Goal: Transaction & Acquisition: Purchase product/service

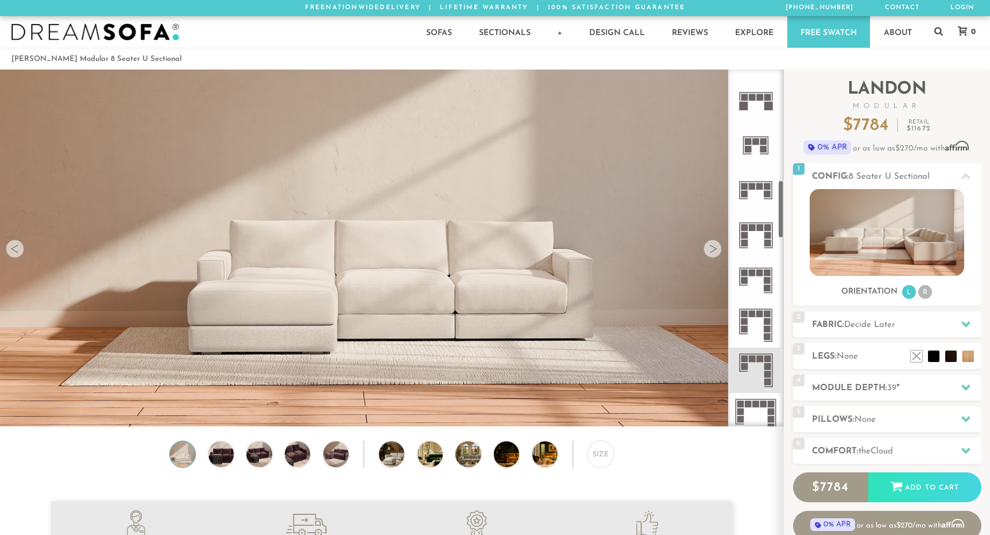
scroll to position [669, 0]
click at [755, 319] on icon at bounding box center [755, 322] width 45 height 45
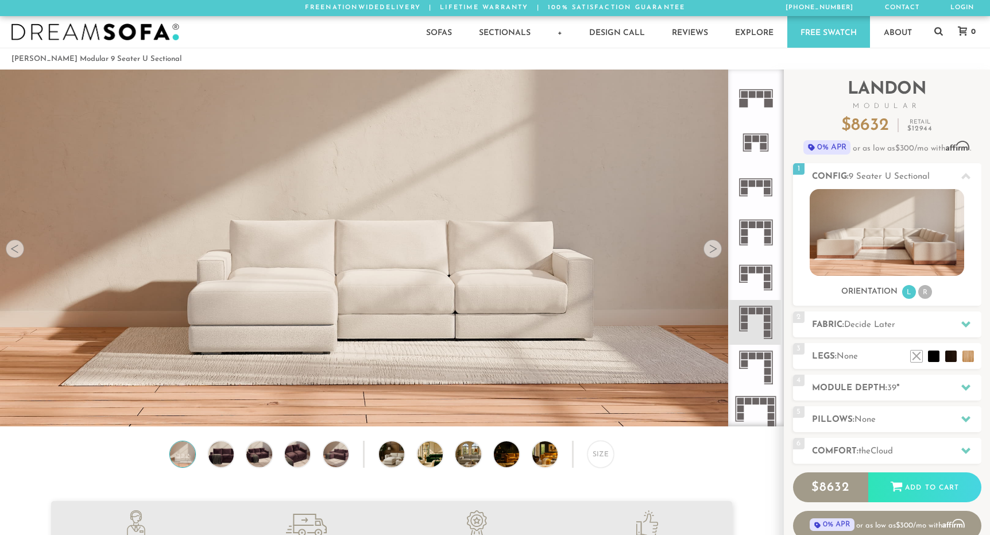
click at [755, 266] on icon at bounding box center [755, 277] width 45 height 45
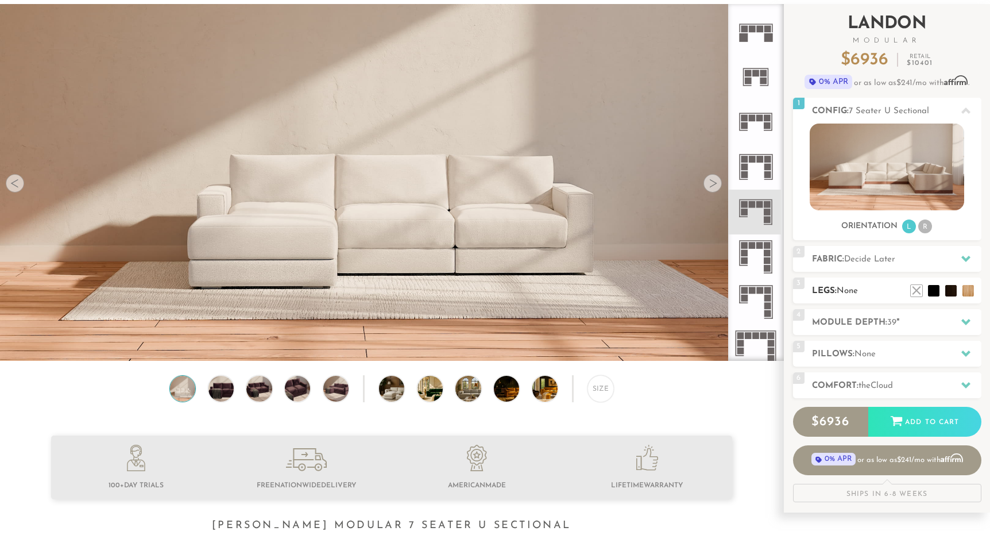
scroll to position [62, 0]
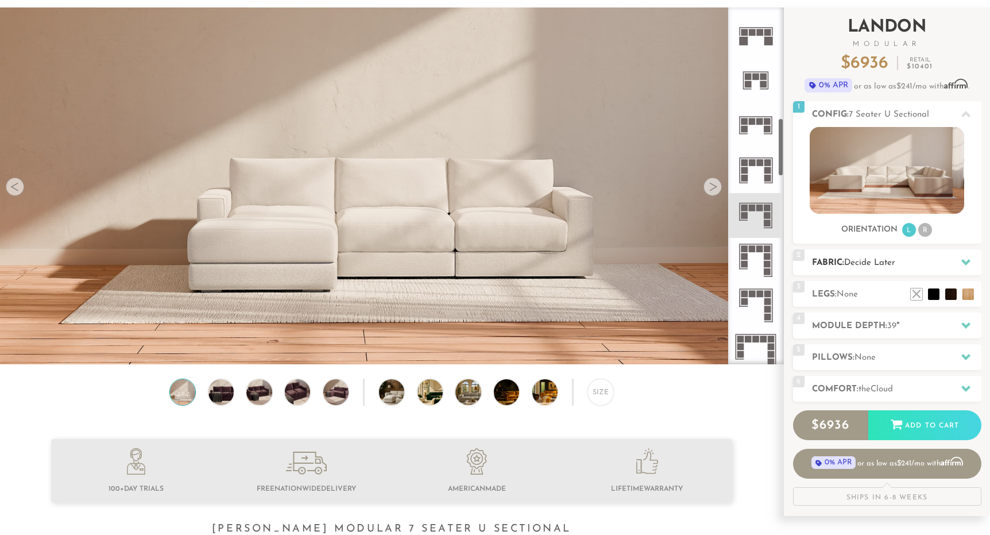
click at [877, 259] on span "Decide Later" at bounding box center [869, 262] width 51 height 9
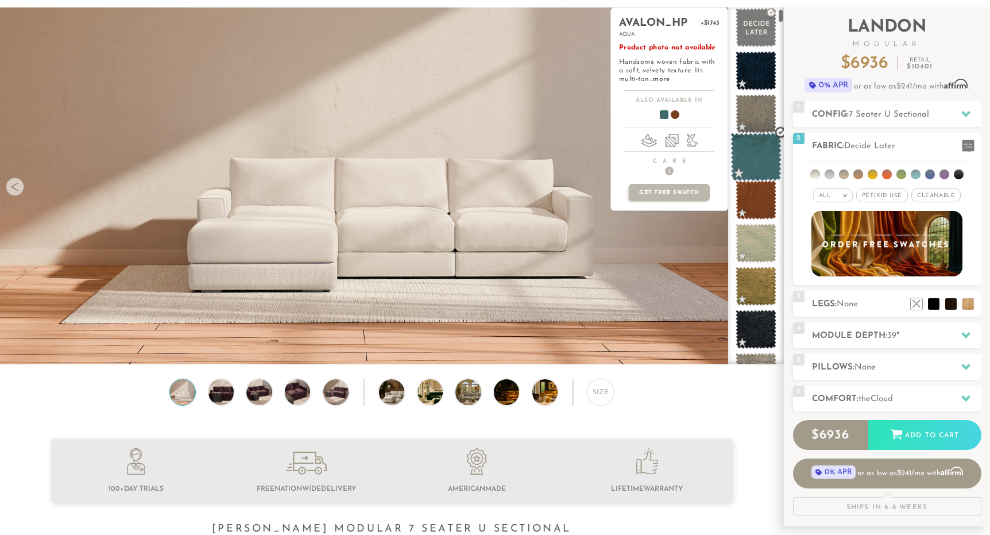
scroll to position [91, 0]
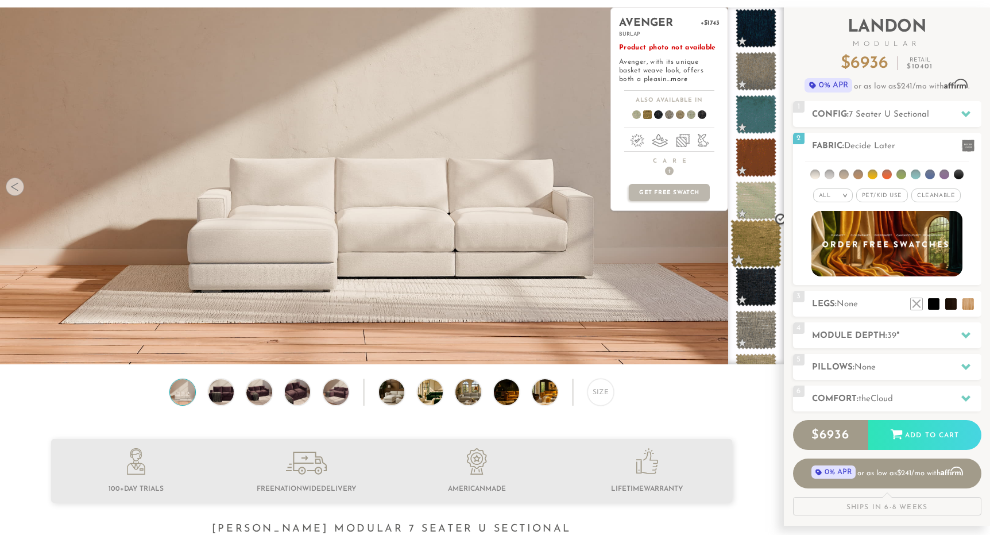
click at [755, 242] on span at bounding box center [756, 243] width 51 height 49
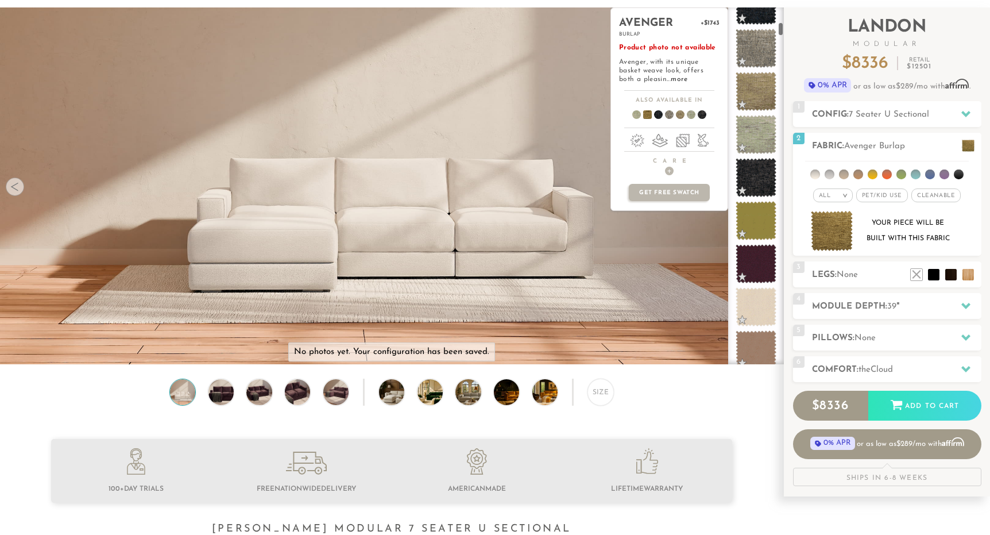
scroll to position [387, 0]
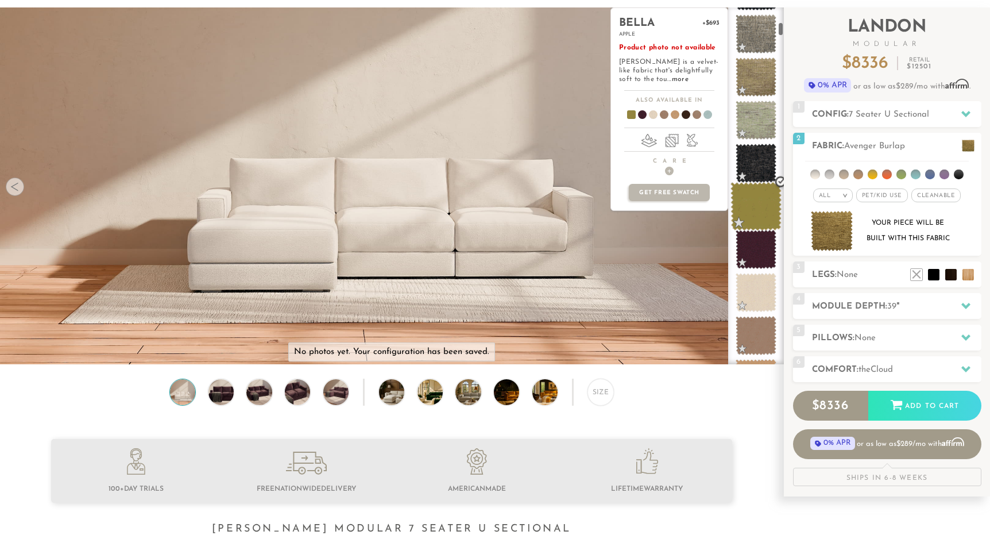
click at [760, 206] on span at bounding box center [756, 206] width 51 height 49
click at [757, 253] on span at bounding box center [756, 249] width 51 height 49
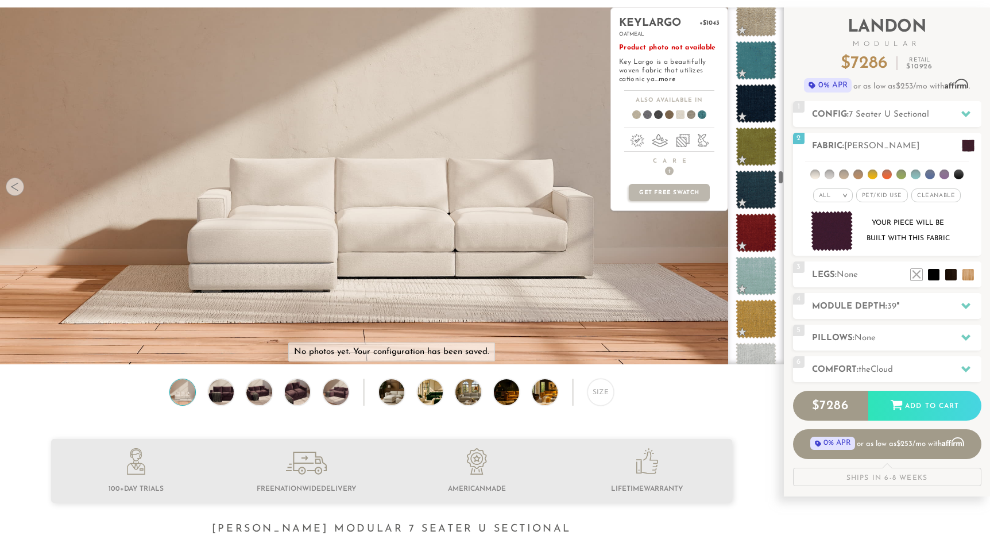
scroll to position [4323, 0]
click at [754, 153] on span at bounding box center [756, 146] width 51 height 49
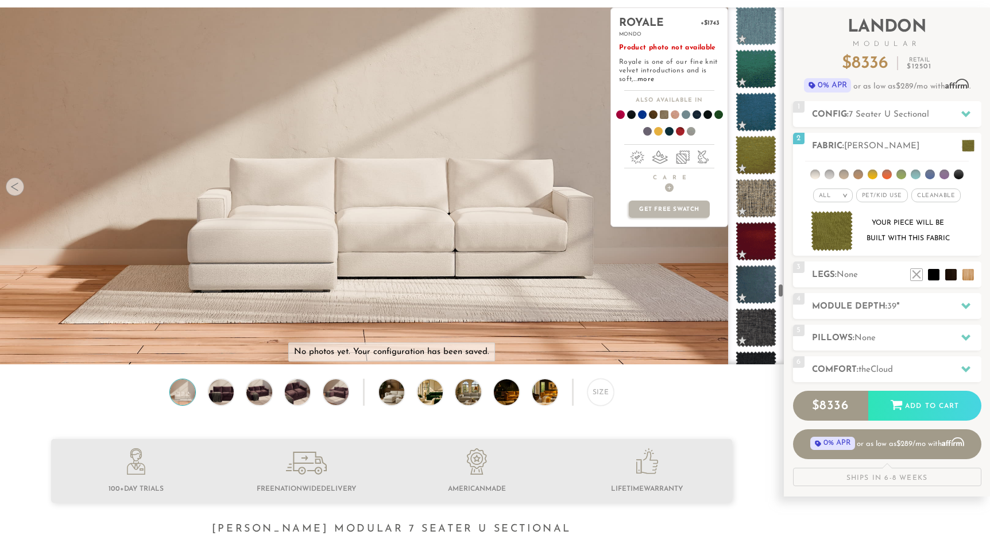
scroll to position [7330, 0]
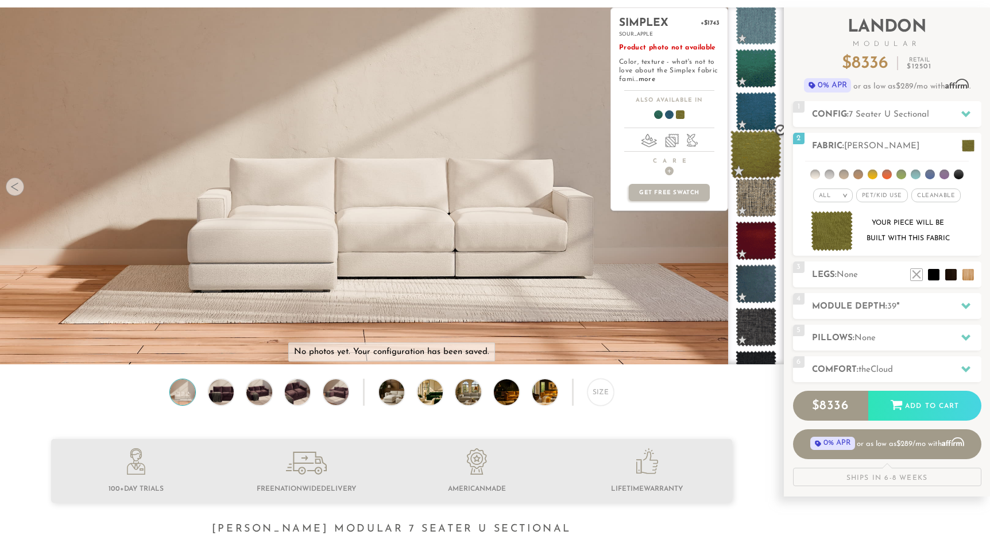
click at [759, 143] on span at bounding box center [756, 154] width 51 height 49
click at [669, 115] on span at bounding box center [665, 116] width 44 height 42
click at [657, 113] on span at bounding box center [654, 116] width 44 height 42
click at [678, 114] on span at bounding box center [676, 116] width 44 height 42
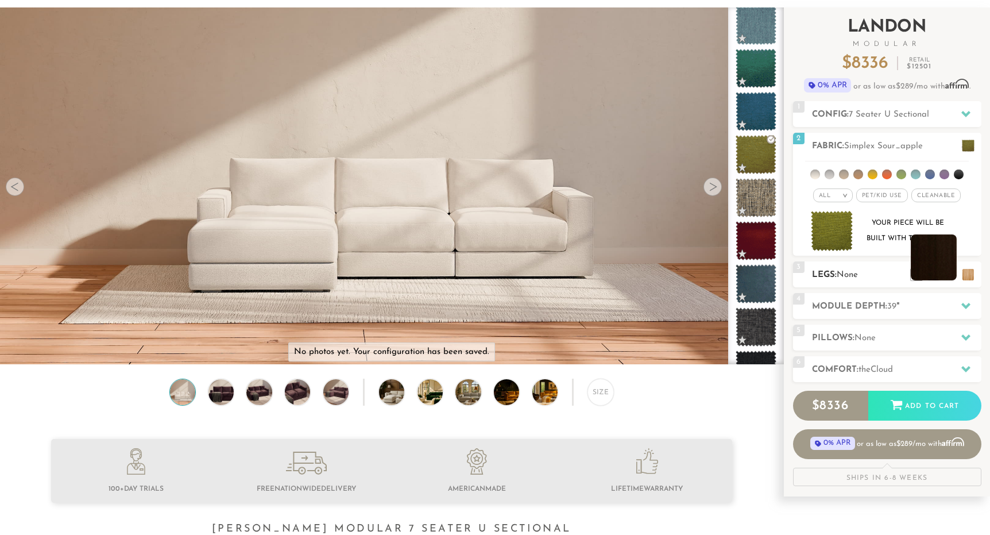
click at [949, 277] on li at bounding box center [934, 257] width 46 height 46
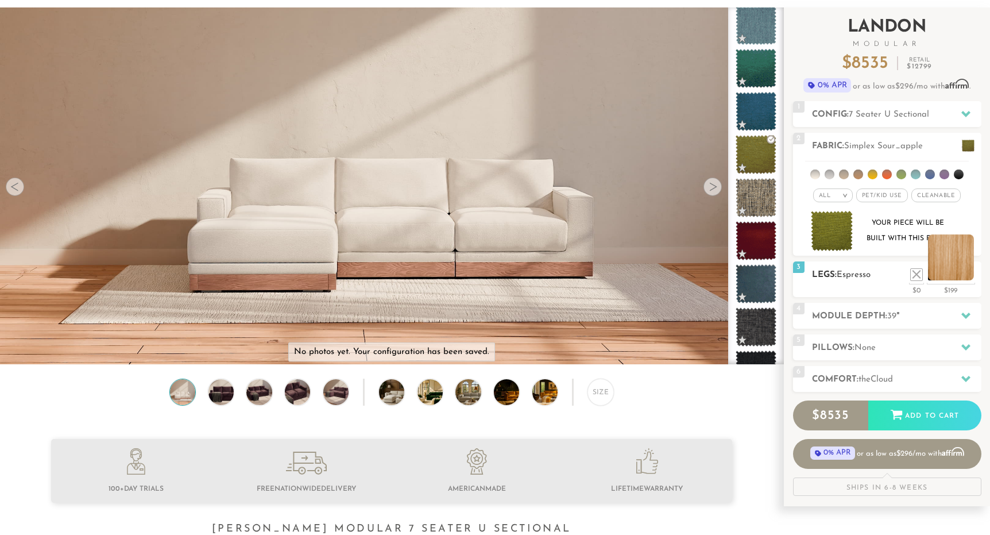
click at [968, 275] on li at bounding box center [951, 257] width 46 height 46
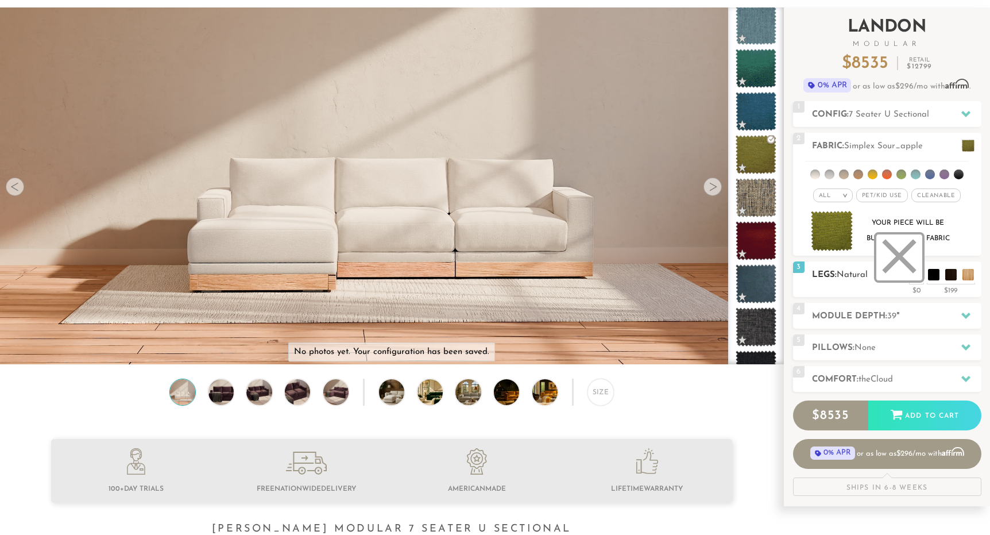
click at [919, 275] on li at bounding box center [899, 257] width 46 height 46
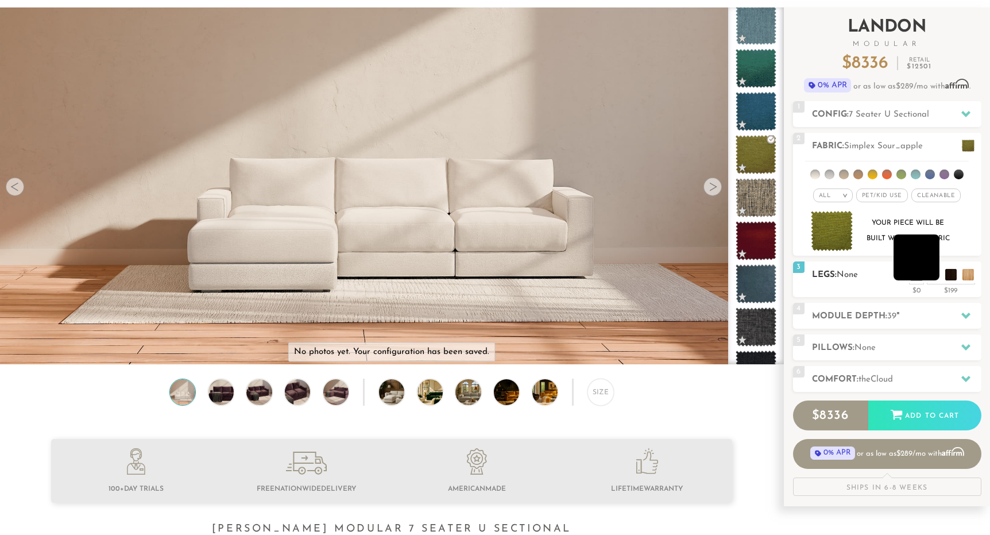
click at [934, 275] on li at bounding box center [917, 257] width 46 height 46
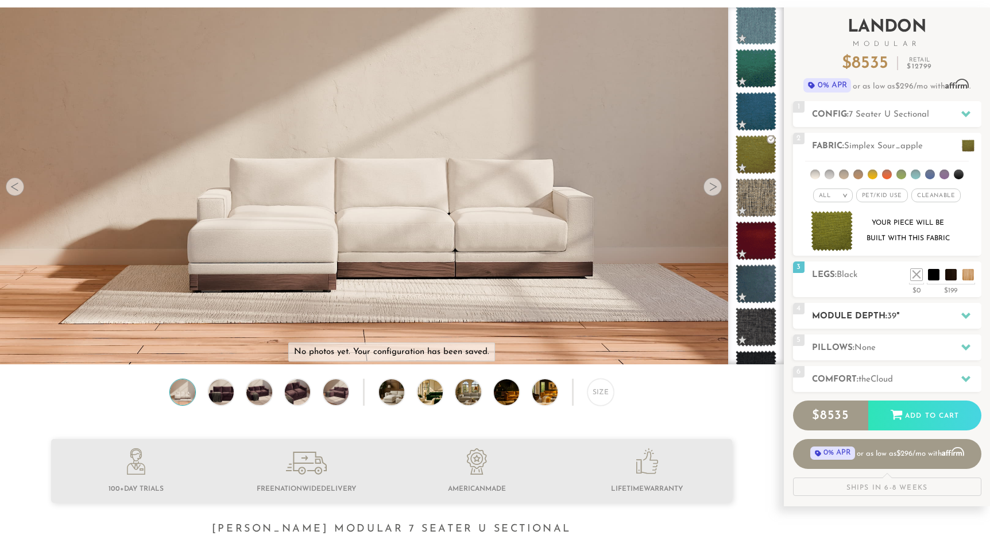
click at [909, 319] on h2 "Module Depth: 39 "" at bounding box center [896, 316] width 169 height 13
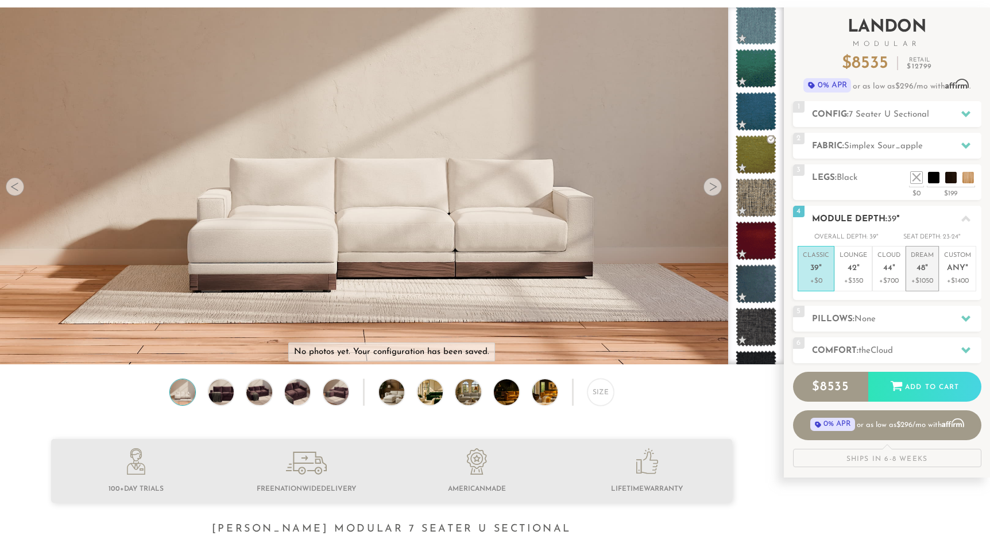
click at [925, 277] on p "+$1050" at bounding box center [922, 281] width 23 height 10
click at [906, 316] on h2 "Pillows: None" at bounding box center [896, 318] width 169 height 13
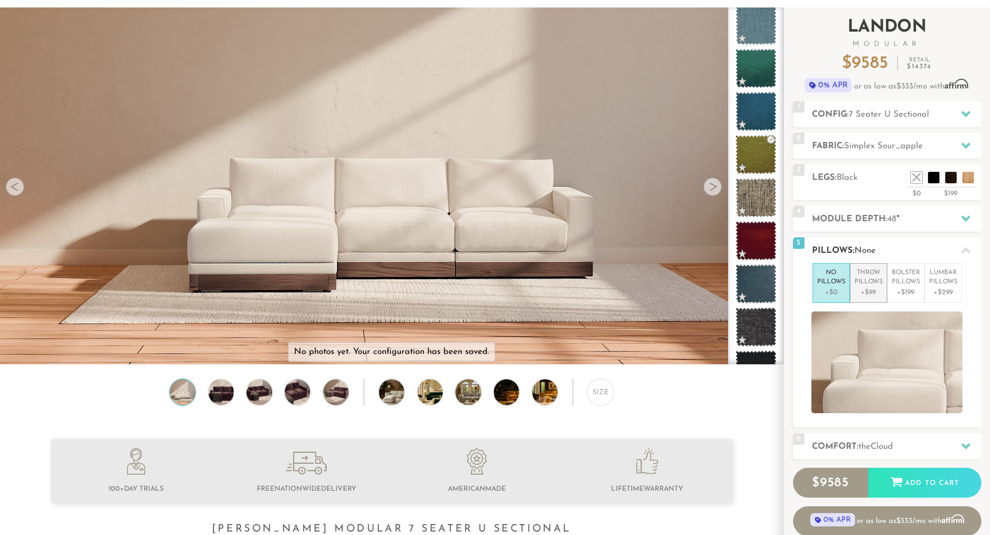
click at [864, 284] on p "Throw Pillows" at bounding box center [869, 277] width 28 height 19
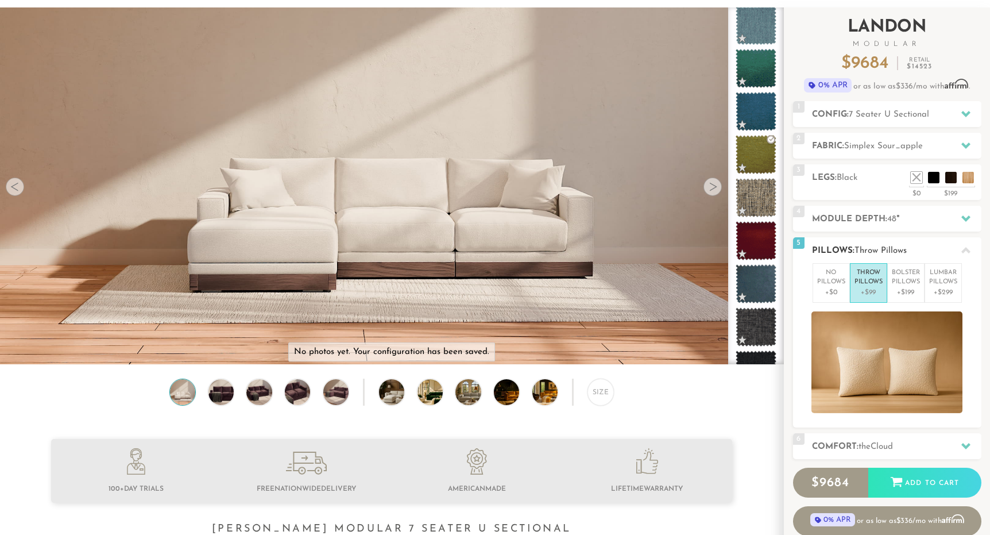
click at [864, 284] on p "Throw Pillows" at bounding box center [869, 277] width 28 height 19
click at [844, 279] on p "No Pillows" at bounding box center [831, 277] width 28 height 19
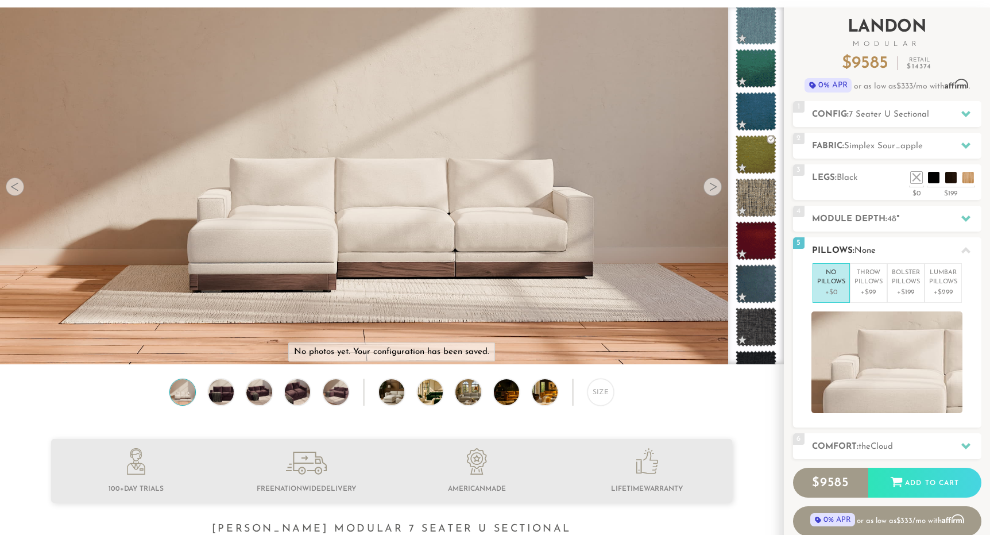
click at [967, 250] on icon at bounding box center [965, 250] width 9 height 6
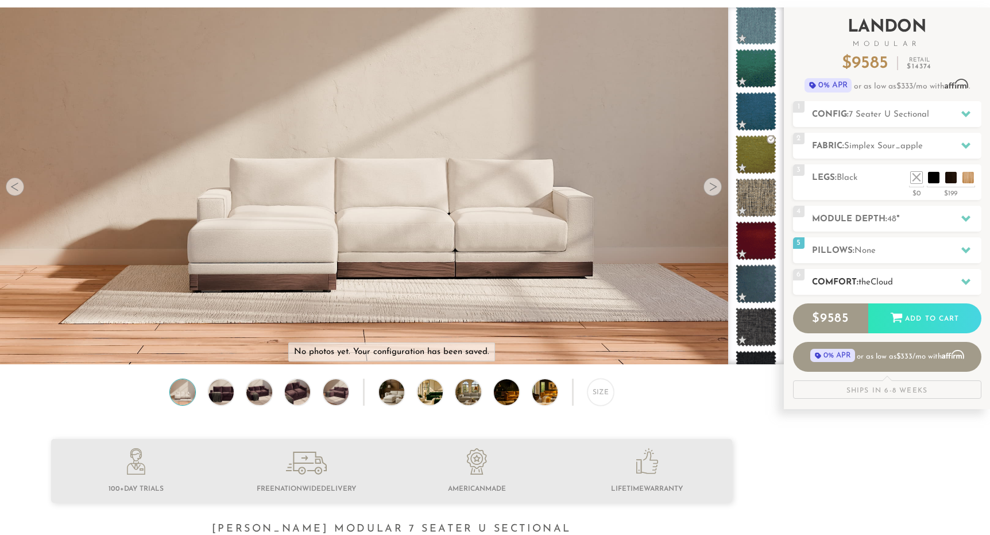
click at [904, 278] on h2 "Comfort: the Cloud" at bounding box center [896, 282] width 169 height 13
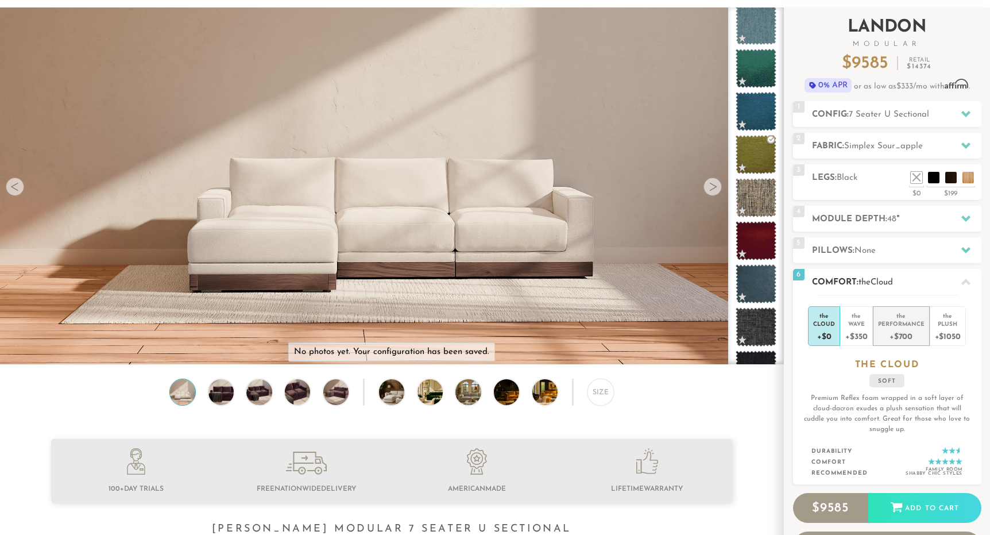
click at [902, 331] on div "+$700" at bounding box center [901, 335] width 47 height 17
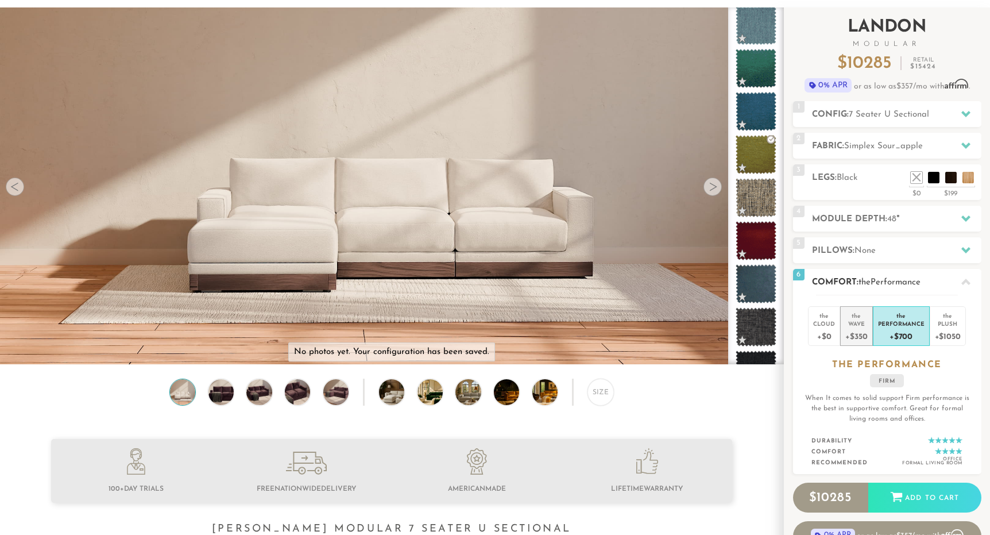
click at [869, 333] on li "the Wave +$350" at bounding box center [856, 326] width 32 height 40
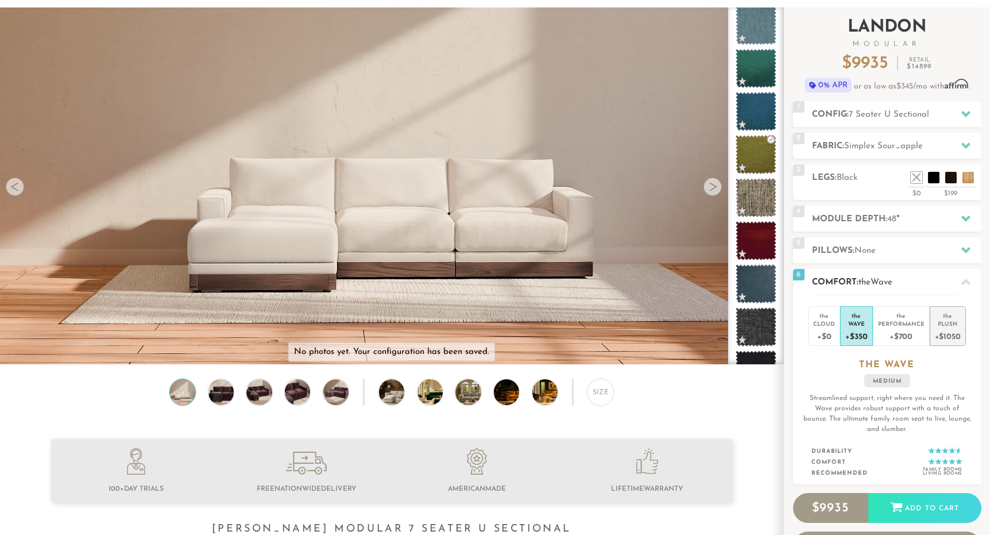
click at [952, 325] on div "Plush" at bounding box center [948, 323] width 26 height 8
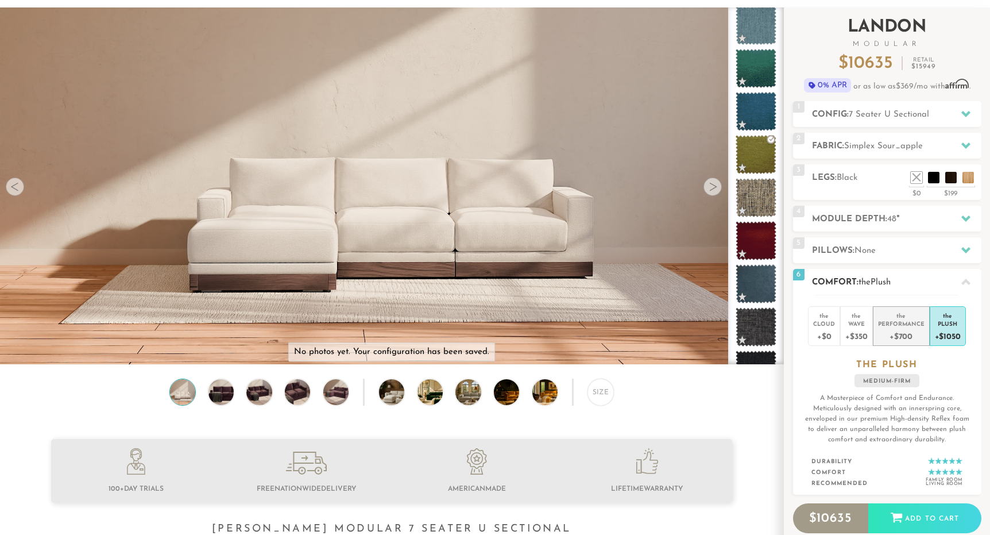
click at [907, 330] on div "+$700" at bounding box center [901, 335] width 47 height 17
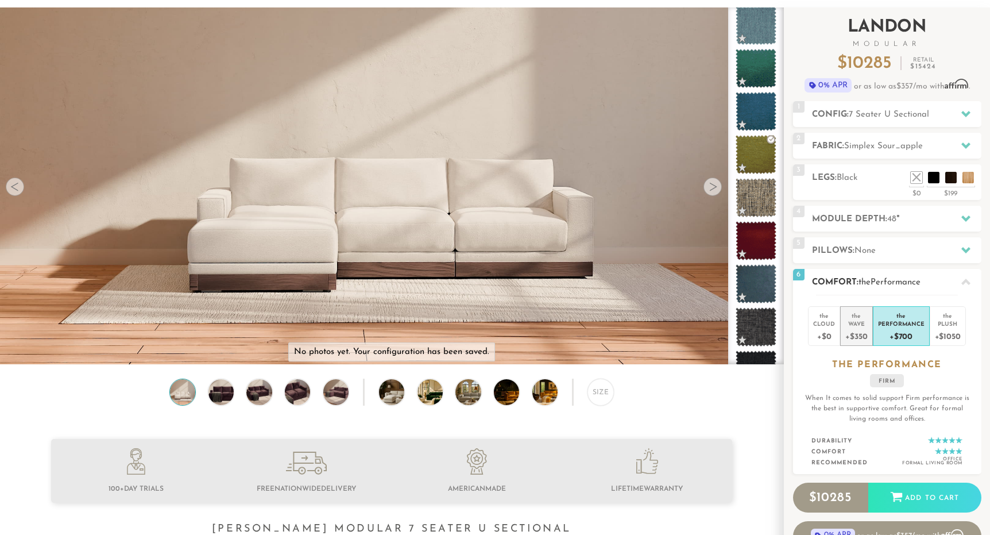
click at [859, 333] on div "+$350" at bounding box center [856, 335] width 22 height 17
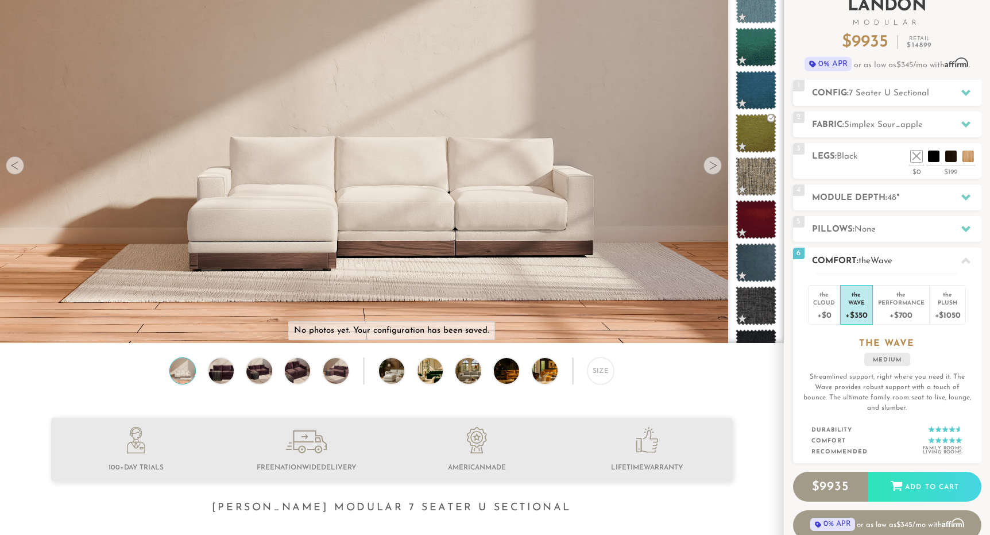
scroll to position [99, 0]
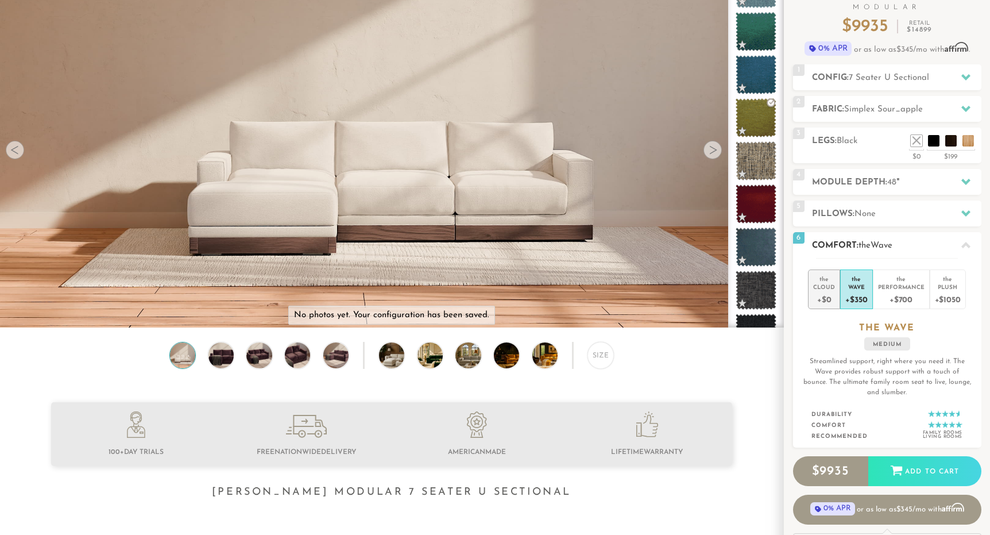
click at [825, 292] on div "+$0" at bounding box center [824, 299] width 22 height 17
click at [859, 290] on div "Wave" at bounding box center [856, 287] width 22 height 8
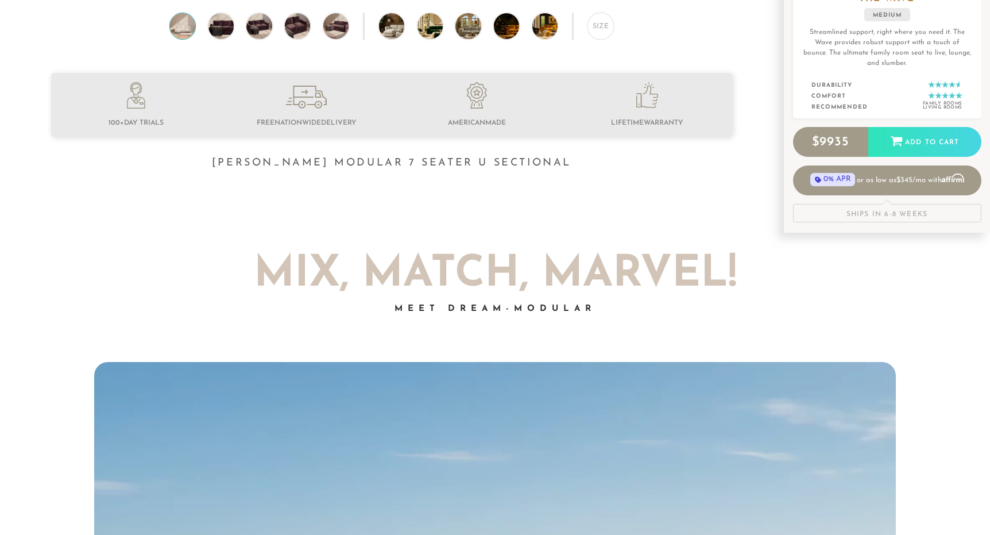
scroll to position [429, 0]
